Goal: Information Seeking & Learning: Learn about a topic

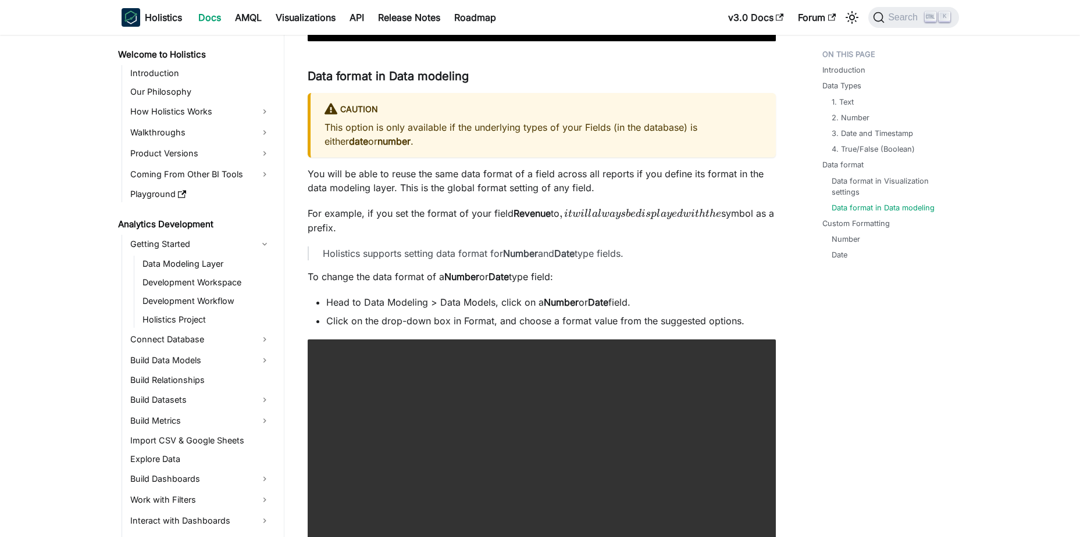
scroll to position [291, 0]
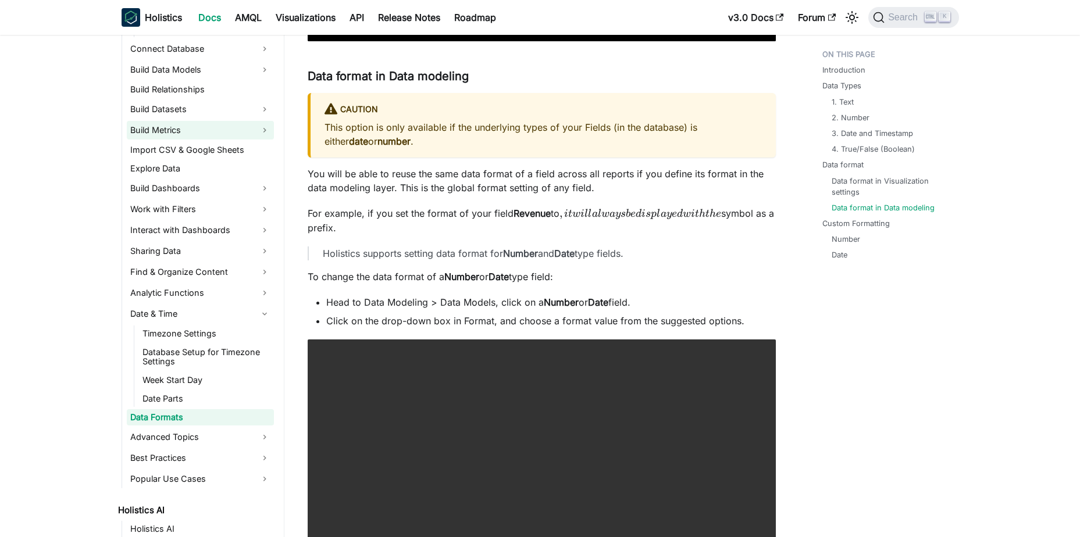
click at [202, 134] on link "Build Metrics" at bounding box center [200, 130] width 147 height 19
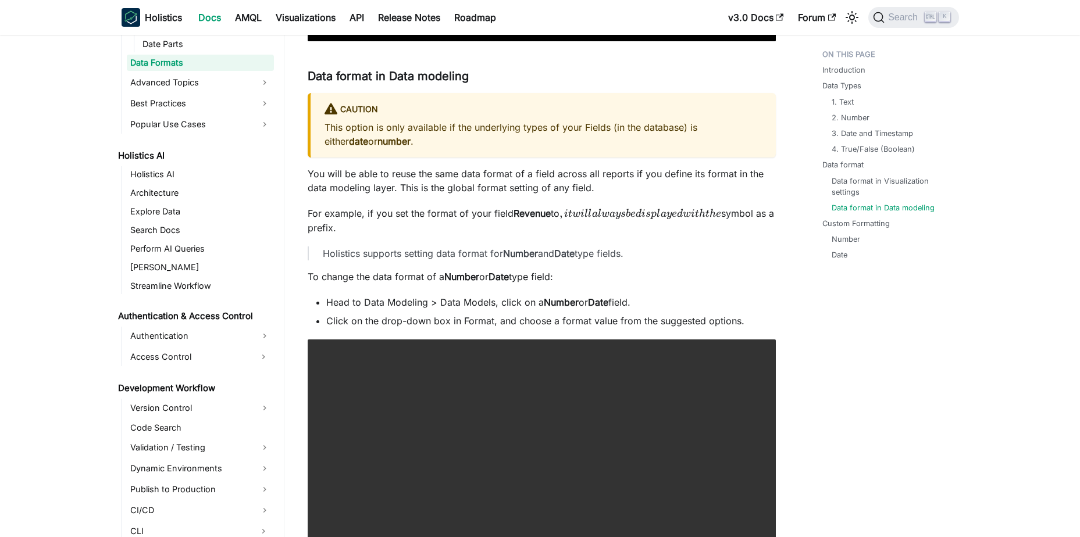
scroll to position [756, 0]
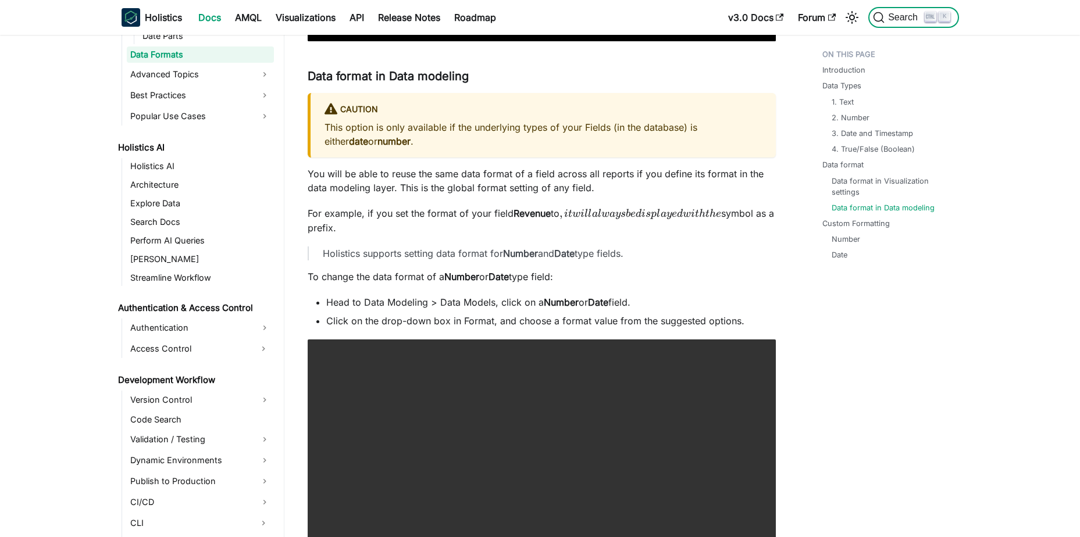
click at [893, 16] on span "Search" at bounding box center [905, 17] width 40 height 10
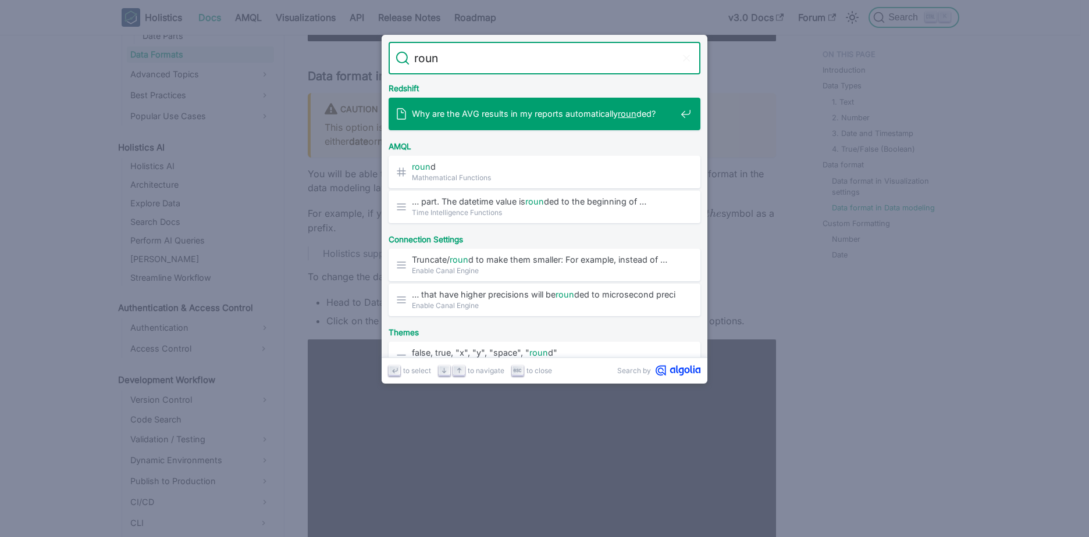
type input "round"
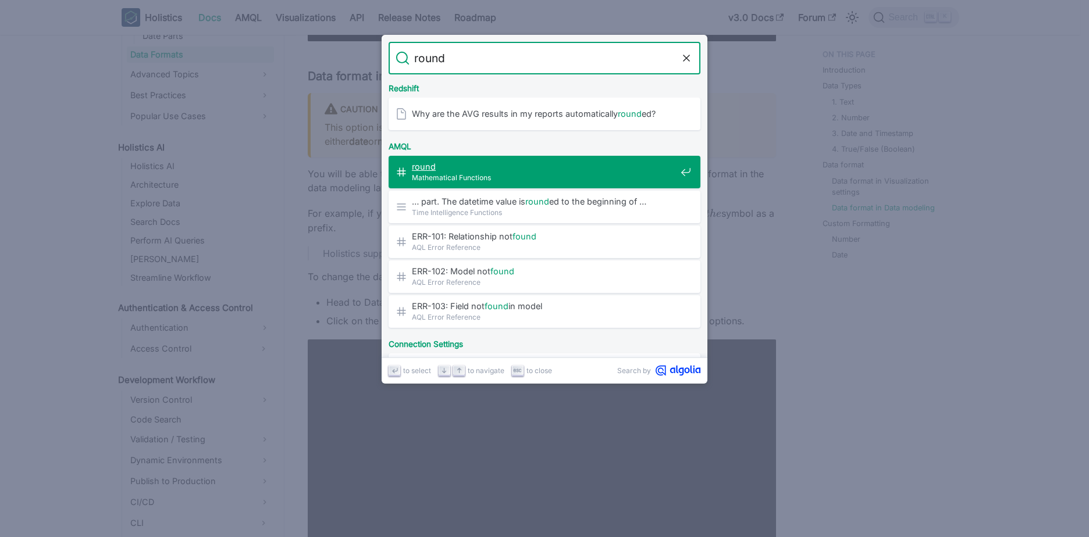
click at [550, 172] on span "Mathematical Functions" at bounding box center [544, 177] width 264 height 11
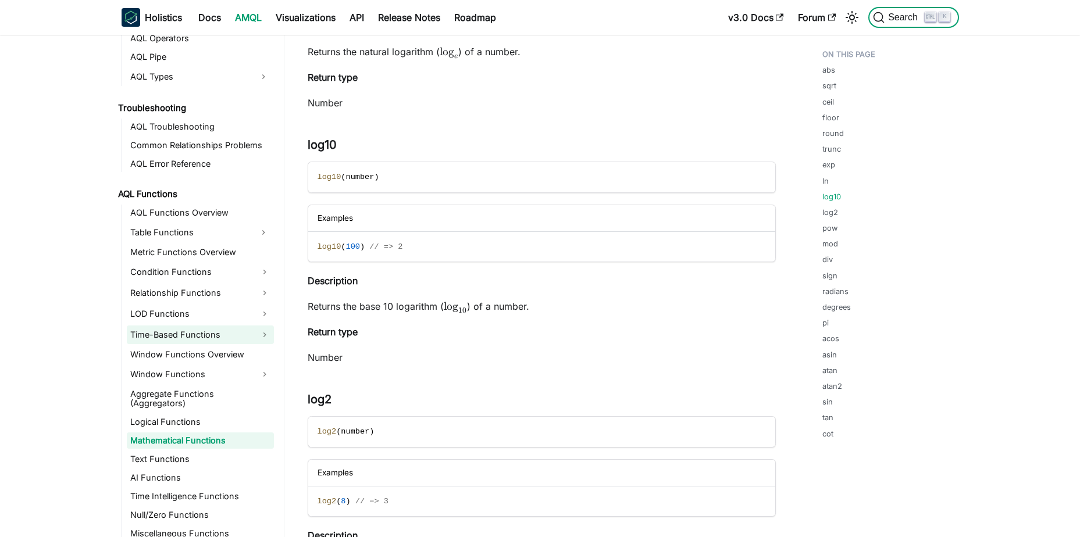
scroll to position [2208, 0]
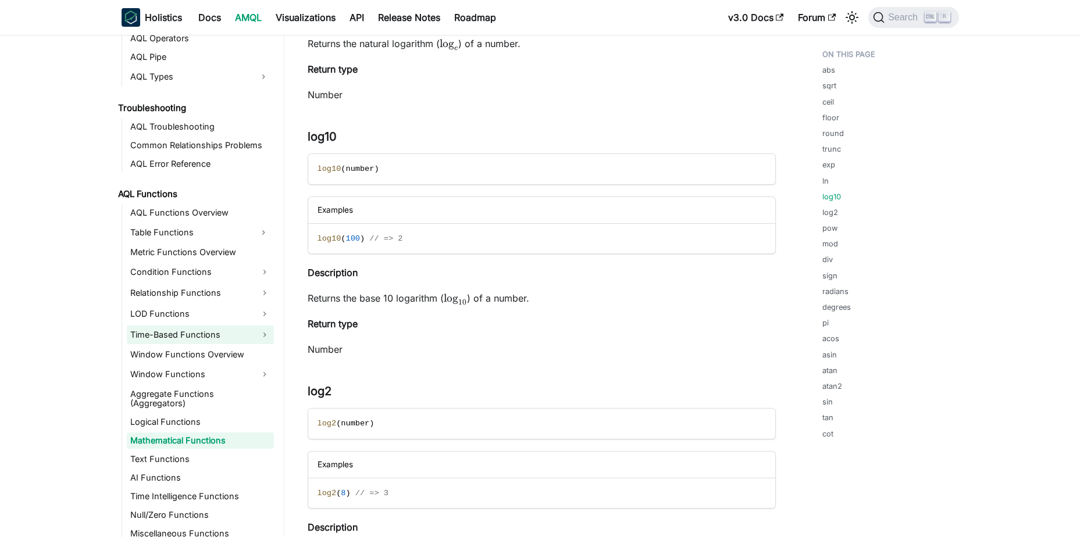
click at [233, 341] on link "Time-Based Functions" at bounding box center [200, 335] width 147 height 19
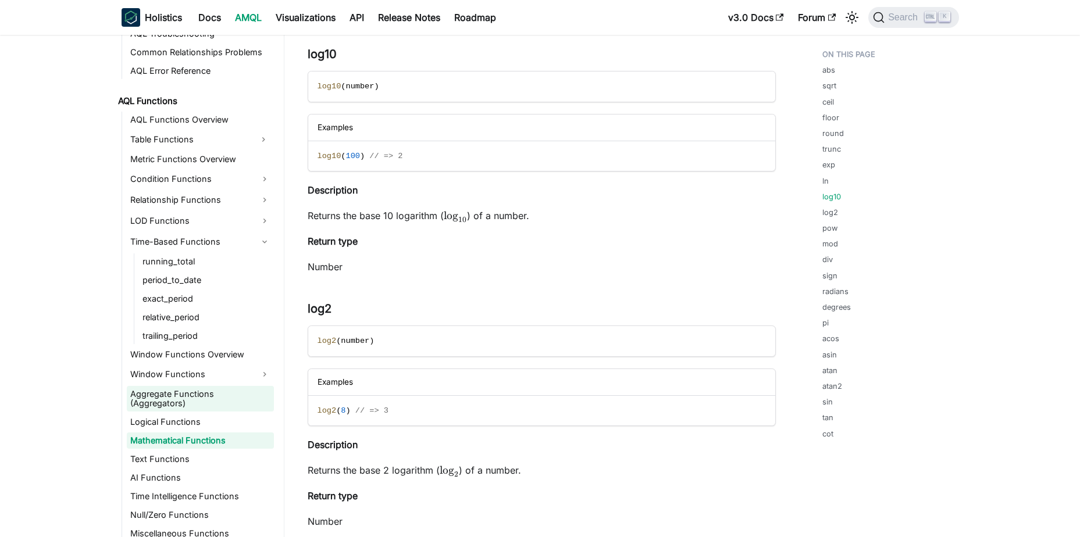
scroll to position [2324, 0]
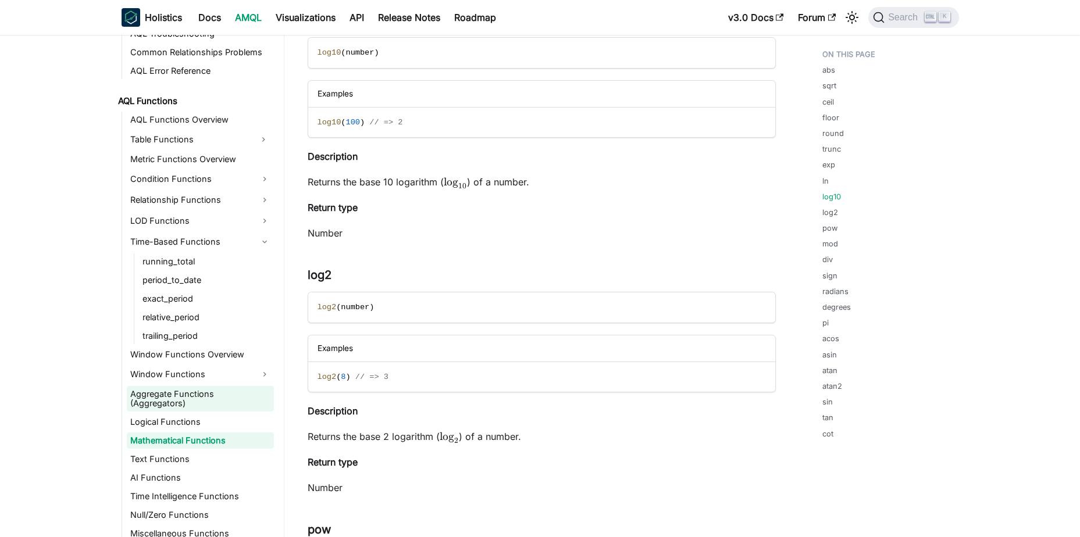
click at [214, 395] on link "Aggregate Functions (Aggregators)" at bounding box center [200, 399] width 147 height 26
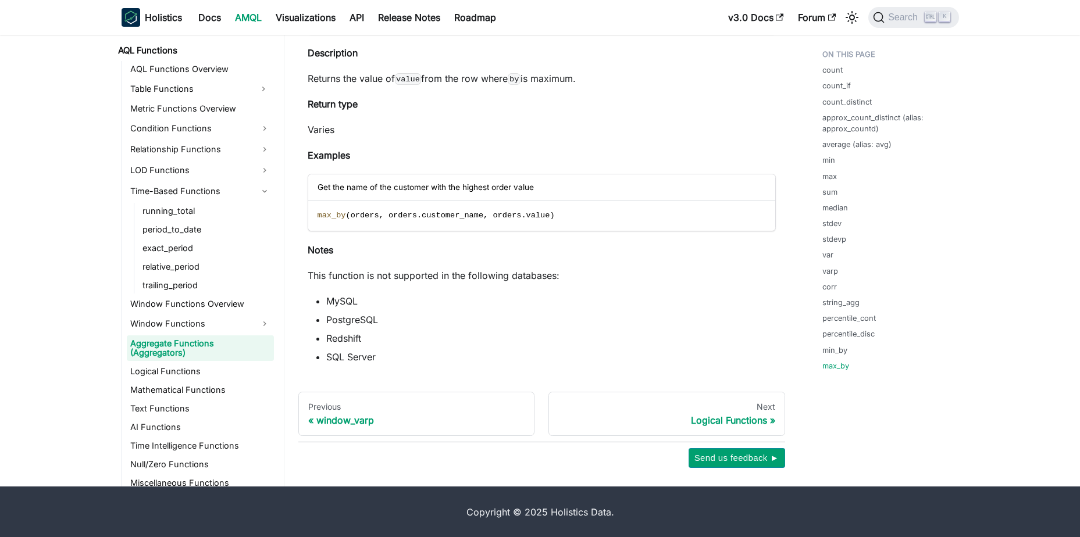
scroll to position [7388, 0]
click at [215, 363] on link "Logical Functions" at bounding box center [200, 371] width 147 height 16
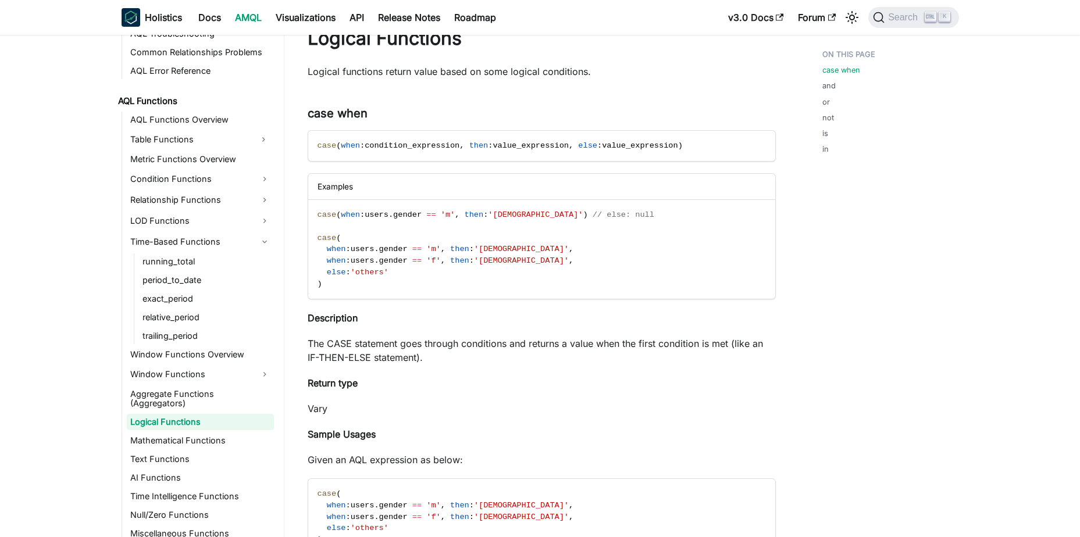
scroll to position [291, 0]
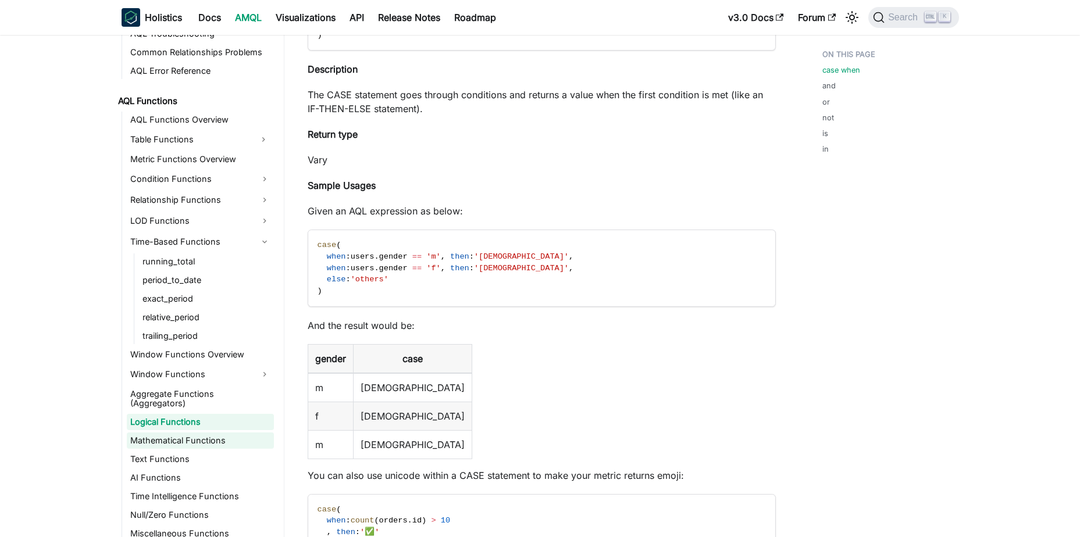
click at [201, 433] on link "Mathematical Functions" at bounding box center [200, 441] width 147 height 16
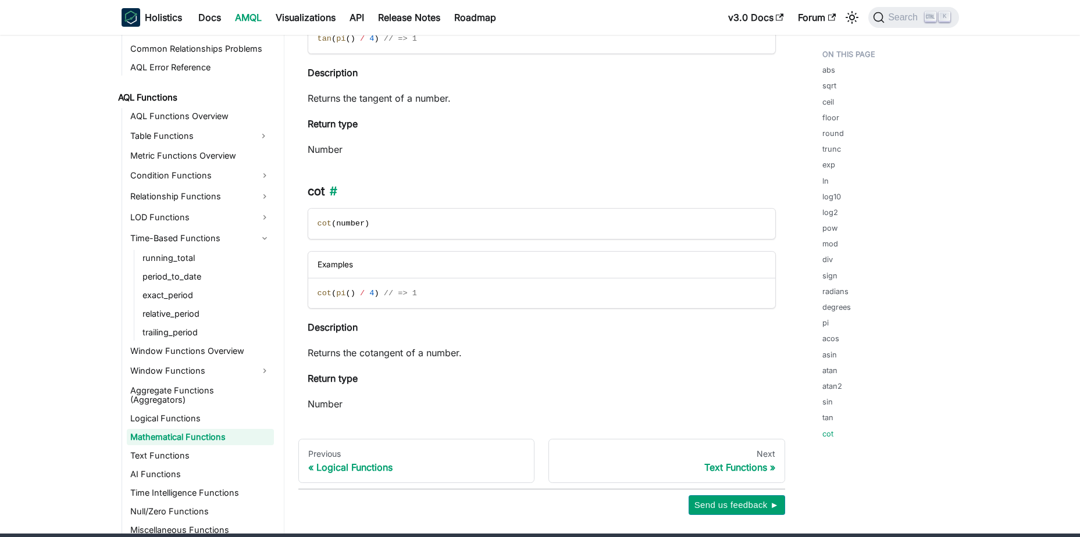
scroll to position [6281, 0]
